Goal: Find contact information: Find contact information

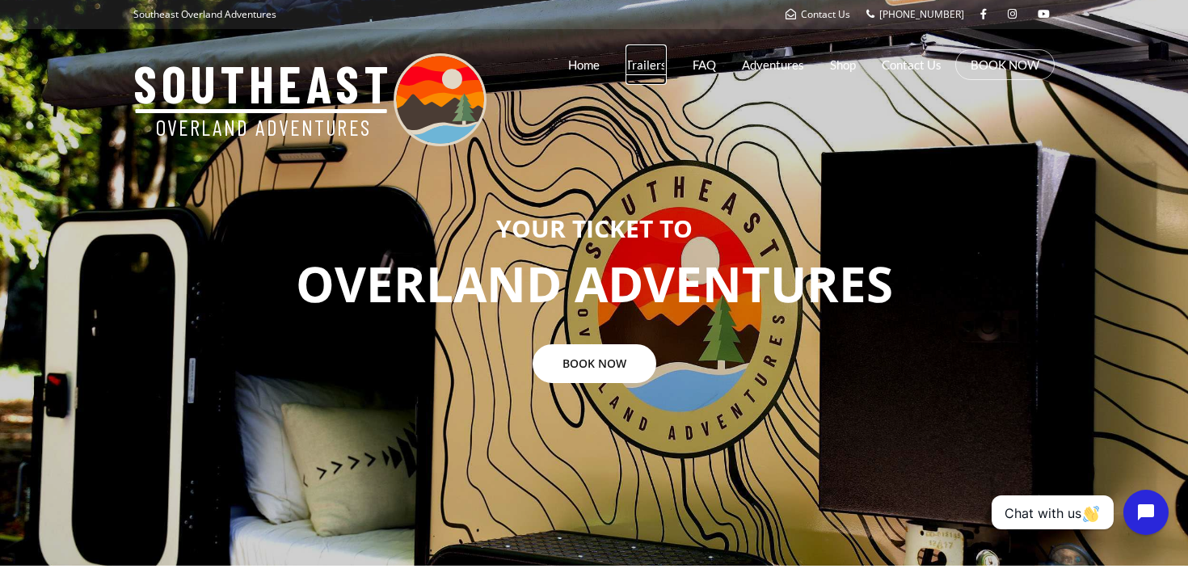
click at [649, 63] on link "Trailers" at bounding box center [645, 64] width 41 height 40
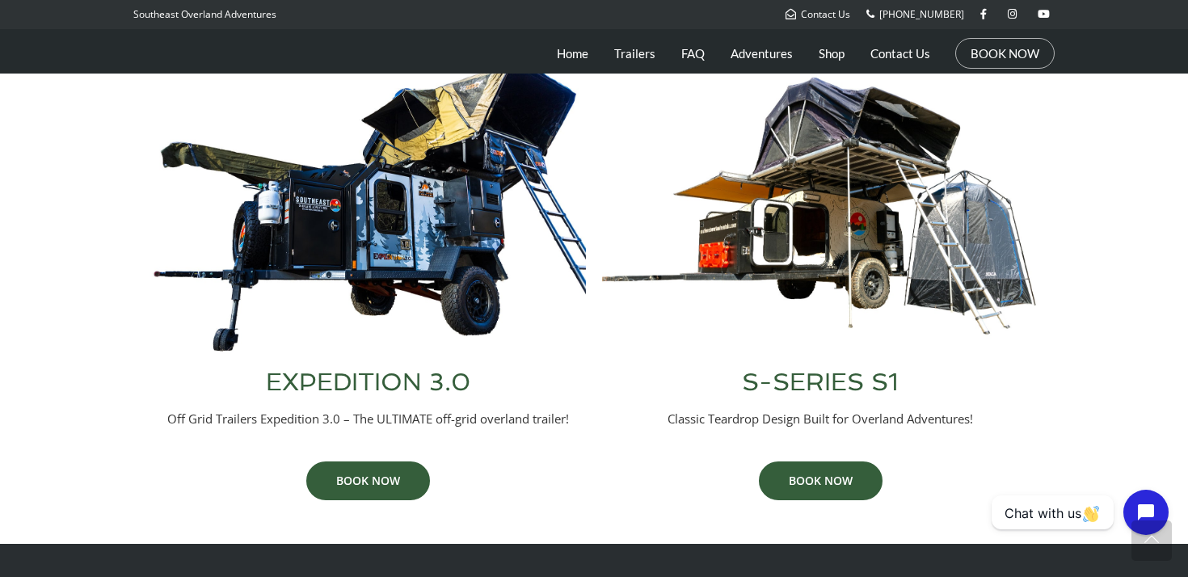
scroll to position [679, 0]
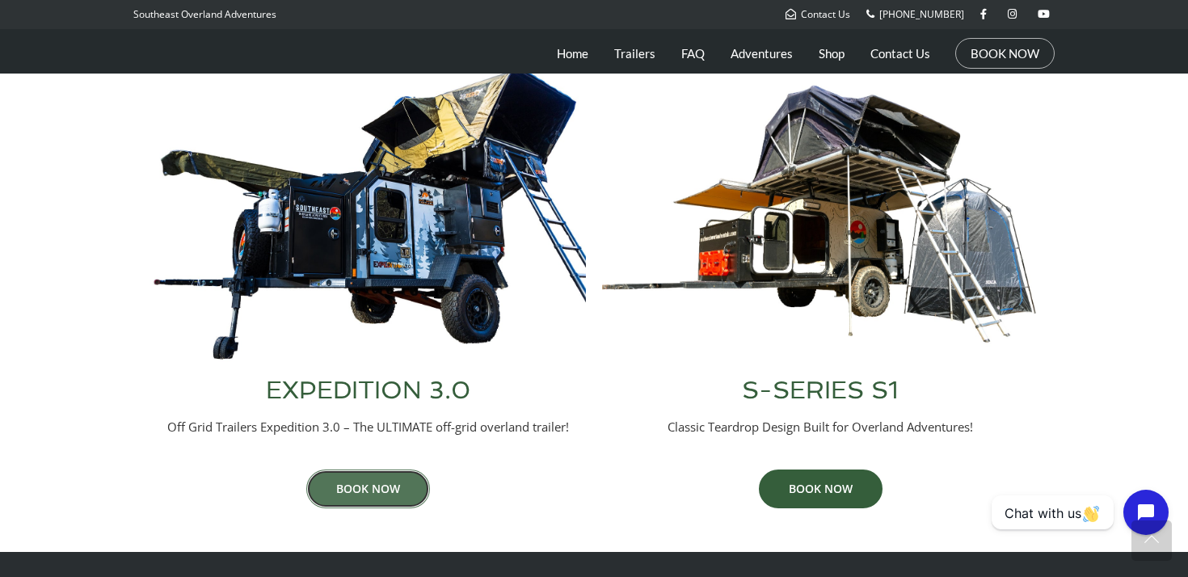
click at [368, 488] on link "BOOK NOW" at bounding box center [368, 488] width 124 height 39
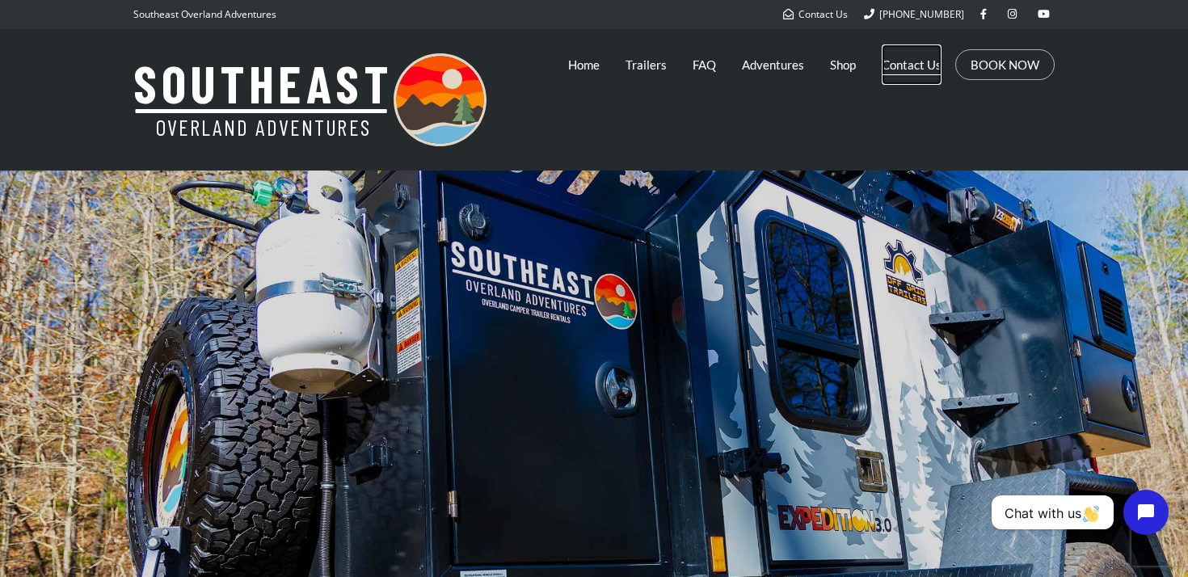
click at [912, 61] on link "Contact Us" at bounding box center [912, 64] width 60 height 40
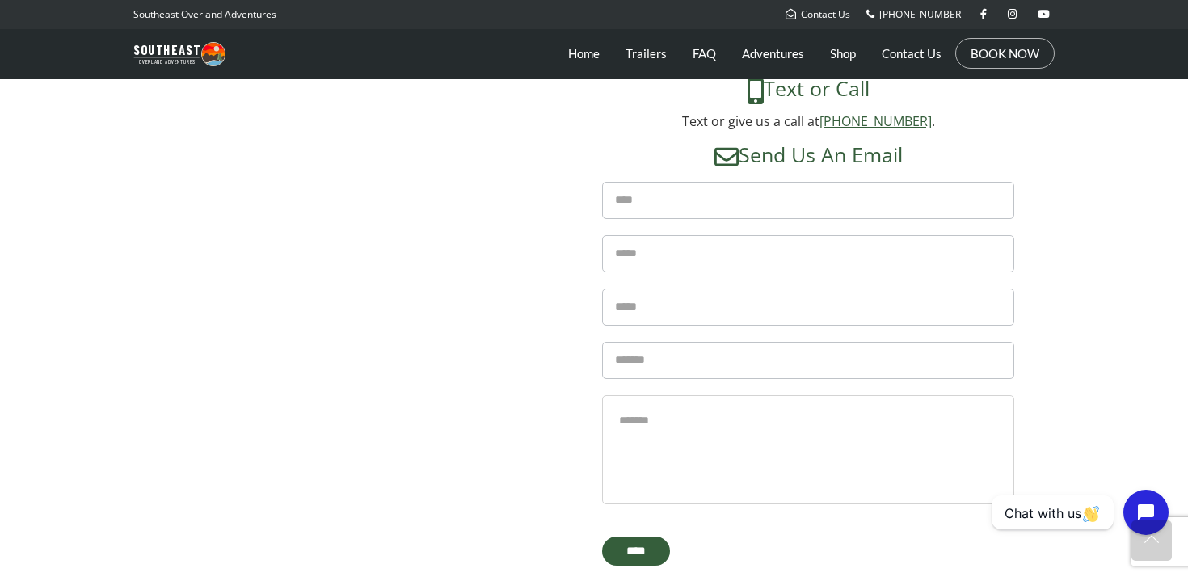
scroll to position [629, 0]
click at [870, 142] on h4 "Send Us An Email" at bounding box center [808, 154] width 412 height 25
click at [864, 156] on h4 "Send Us An Email" at bounding box center [808, 154] width 412 height 25
click at [730, 149] on img at bounding box center [726, 155] width 24 height 24
click at [725, 154] on img at bounding box center [726, 155] width 24 height 24
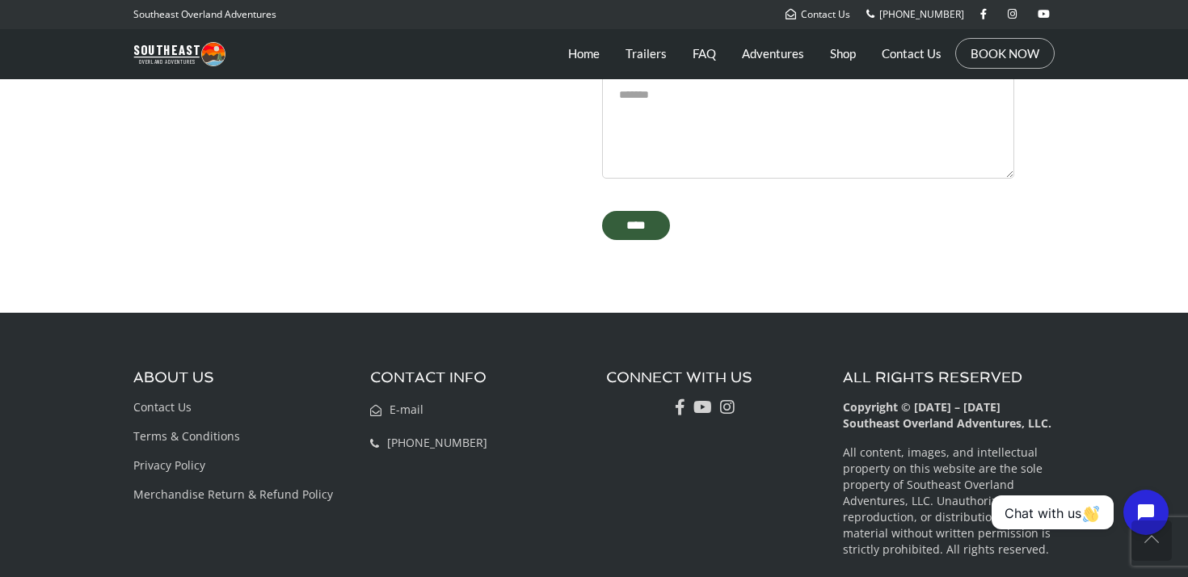
scroll to position [954, 0]
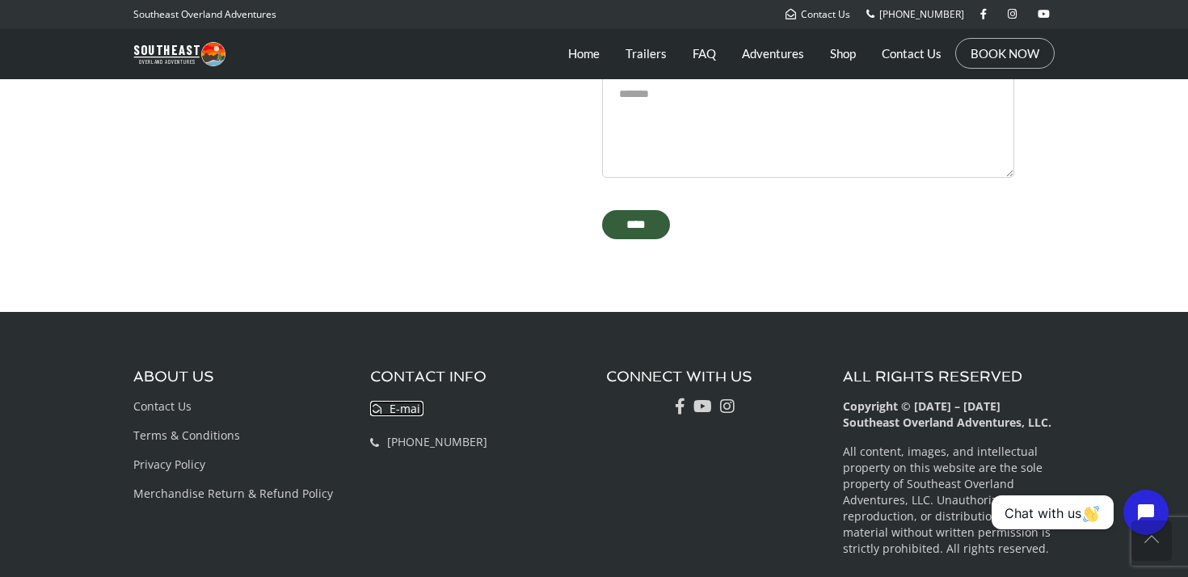
click at [407, 407] on span "E-mail" at bounding box center [406, 408] width 34 height 15
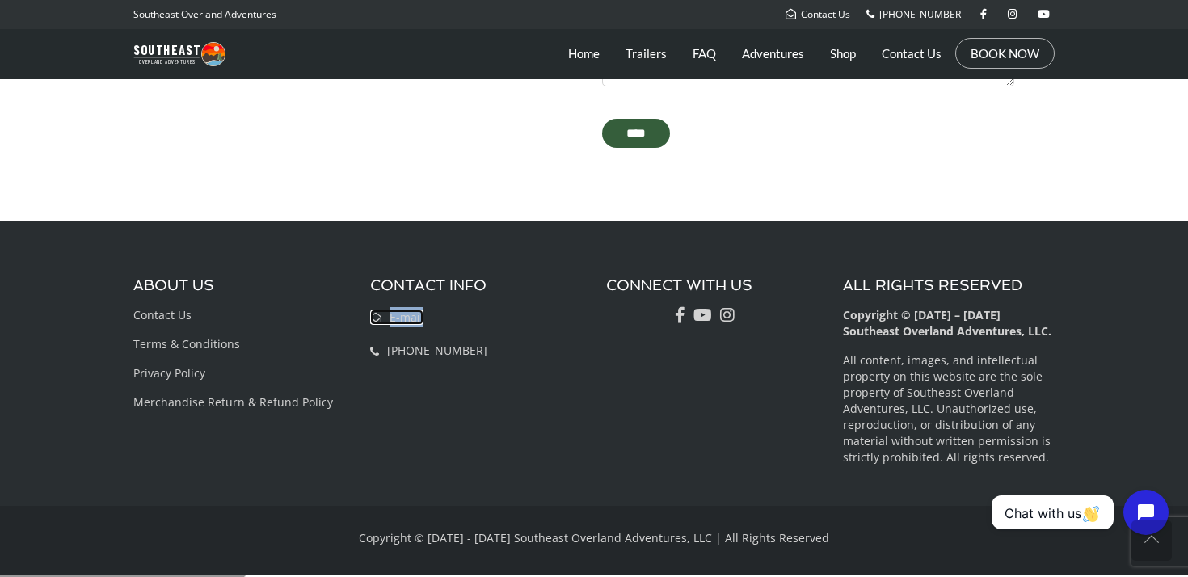
scroll to position [0, 0]
